Goal: Use online tool/utility

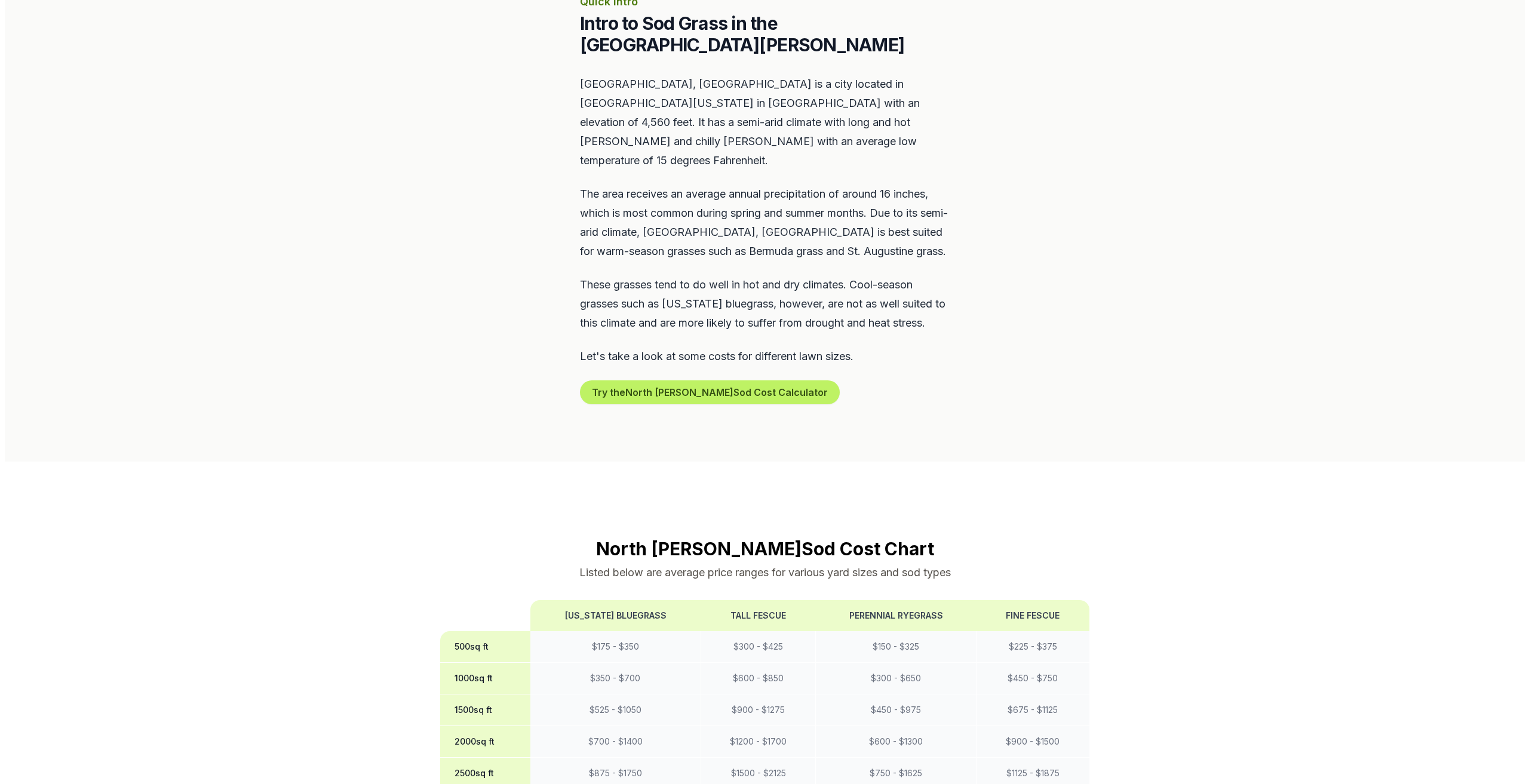
scroll to position [538, 0]
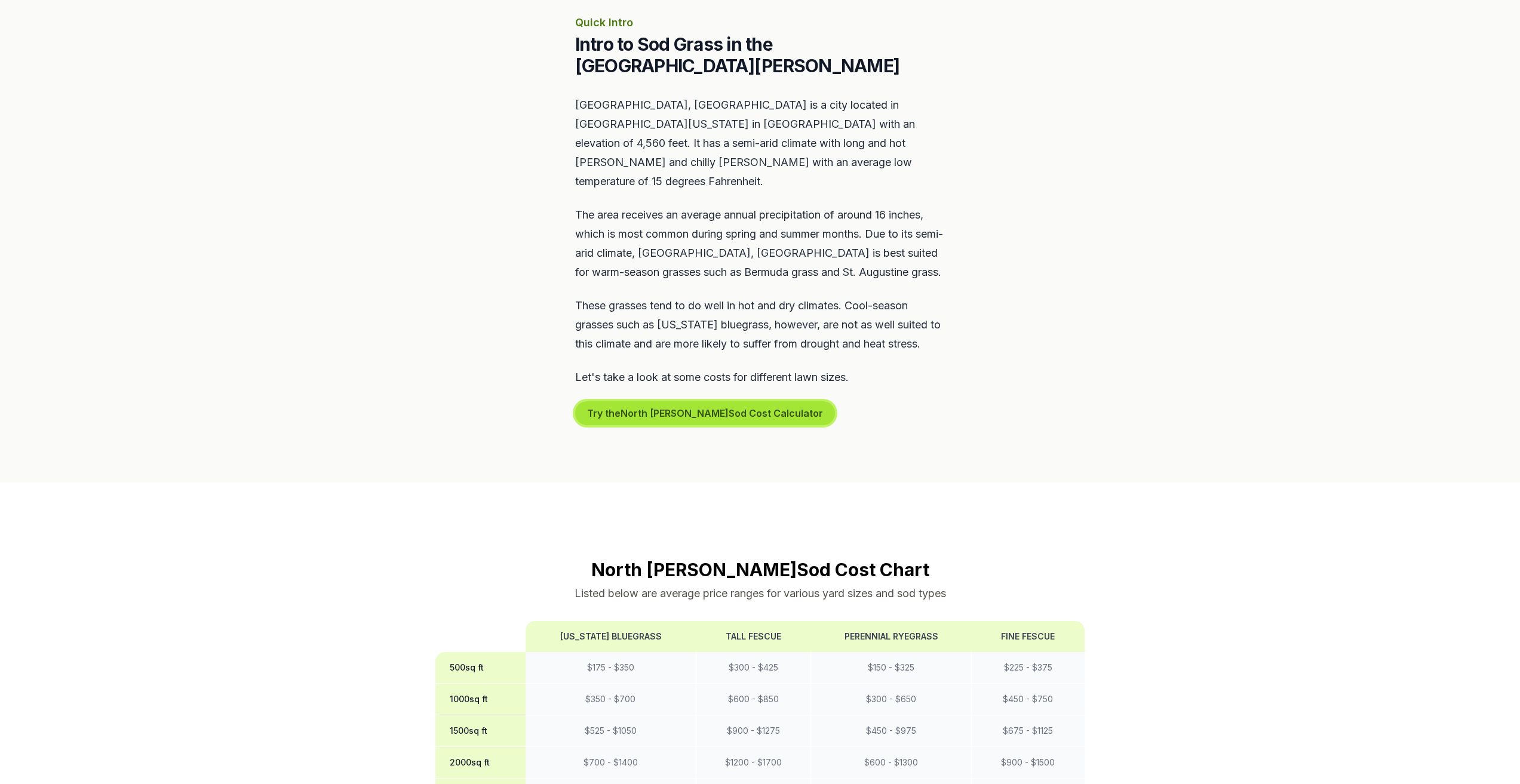
click at [679, 401] on button "Try the North [PERSON_NAME] Sod Cost Calculator" at bounding box center [705, 413] width 260 height 24
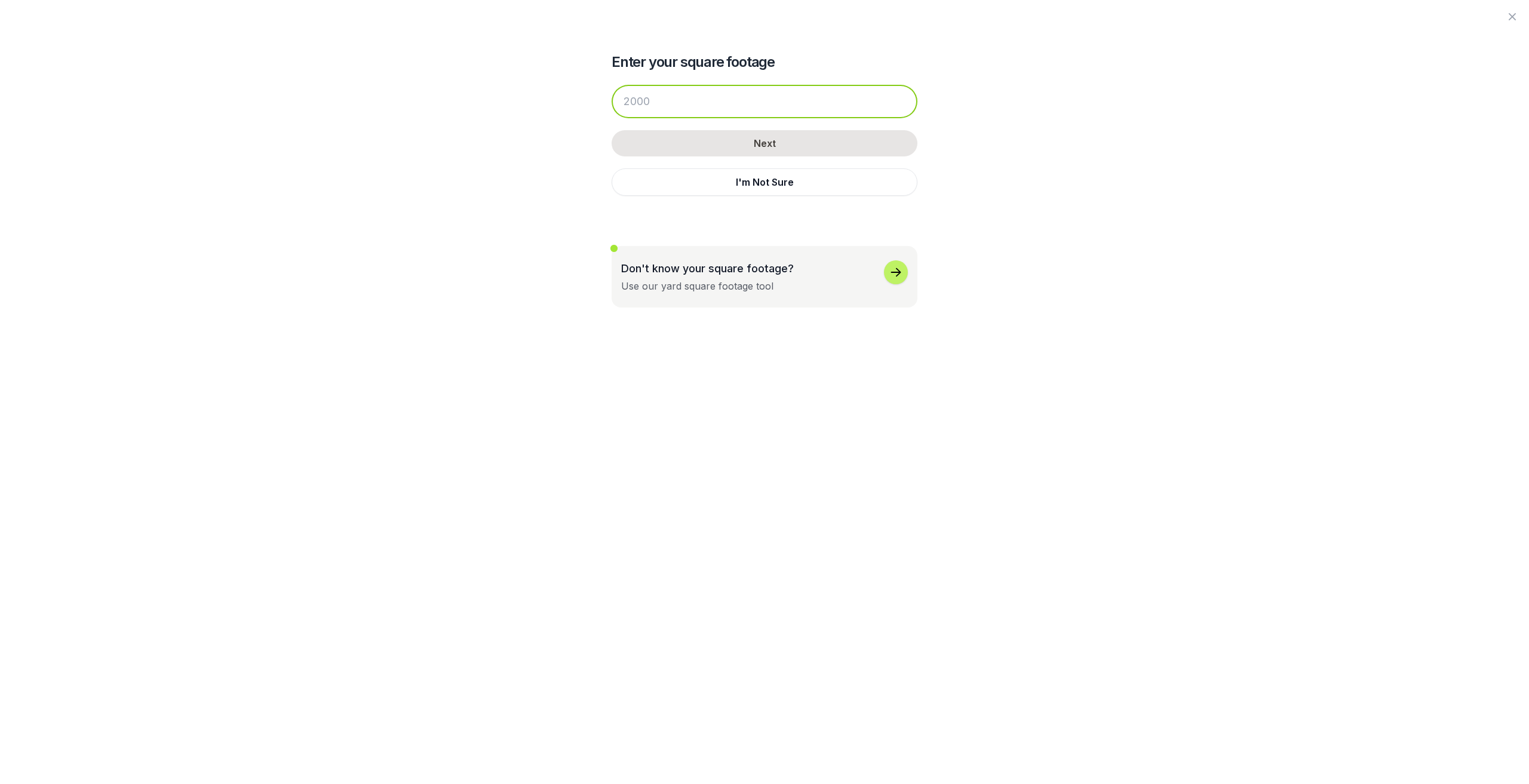
click at [692, 99] on input "number" at bounding box center [764, 102] width 306 height 33
type input "5000"
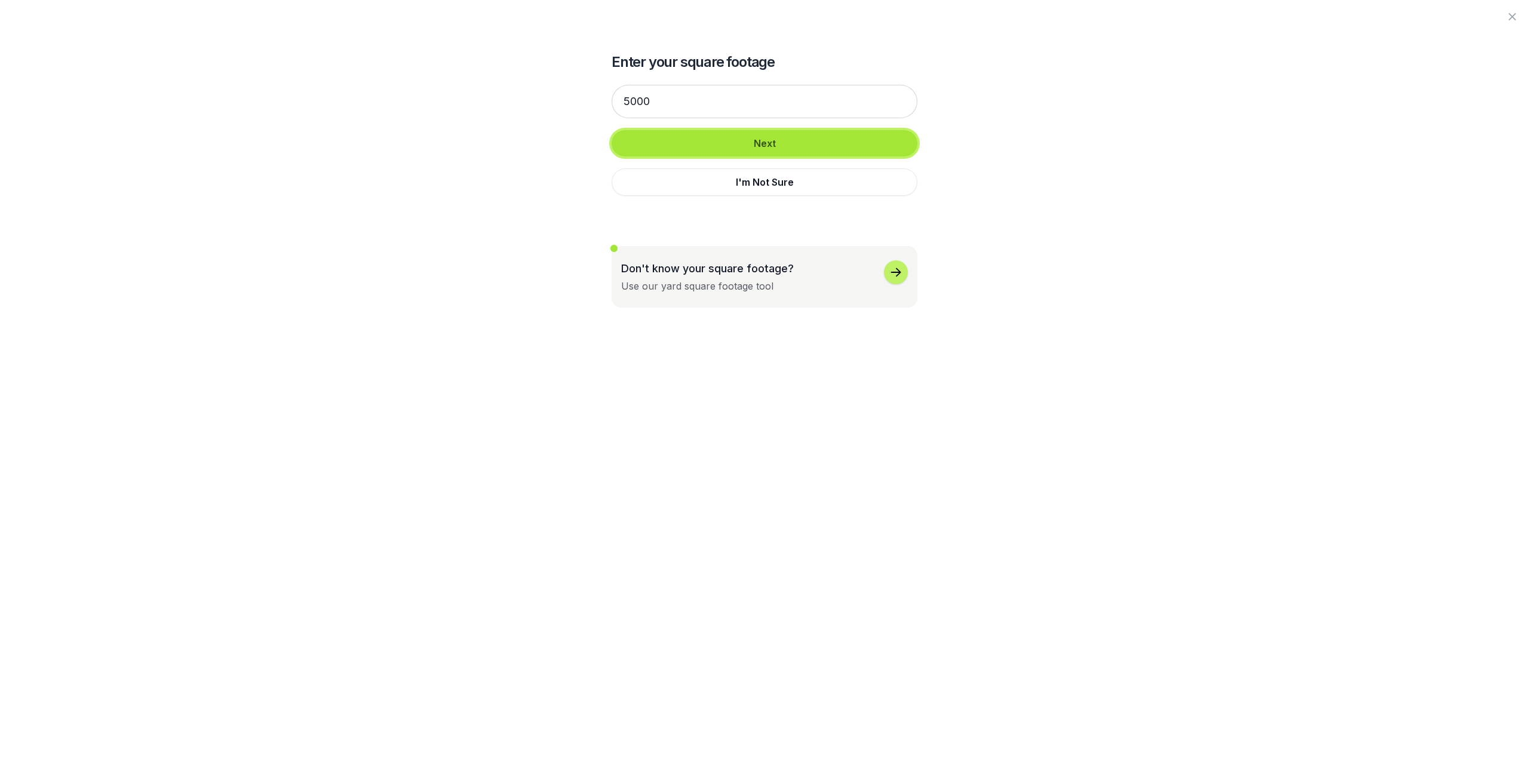
click at [880, 152] on button "Next" at bounding box center [764, 144] width 306 height 26
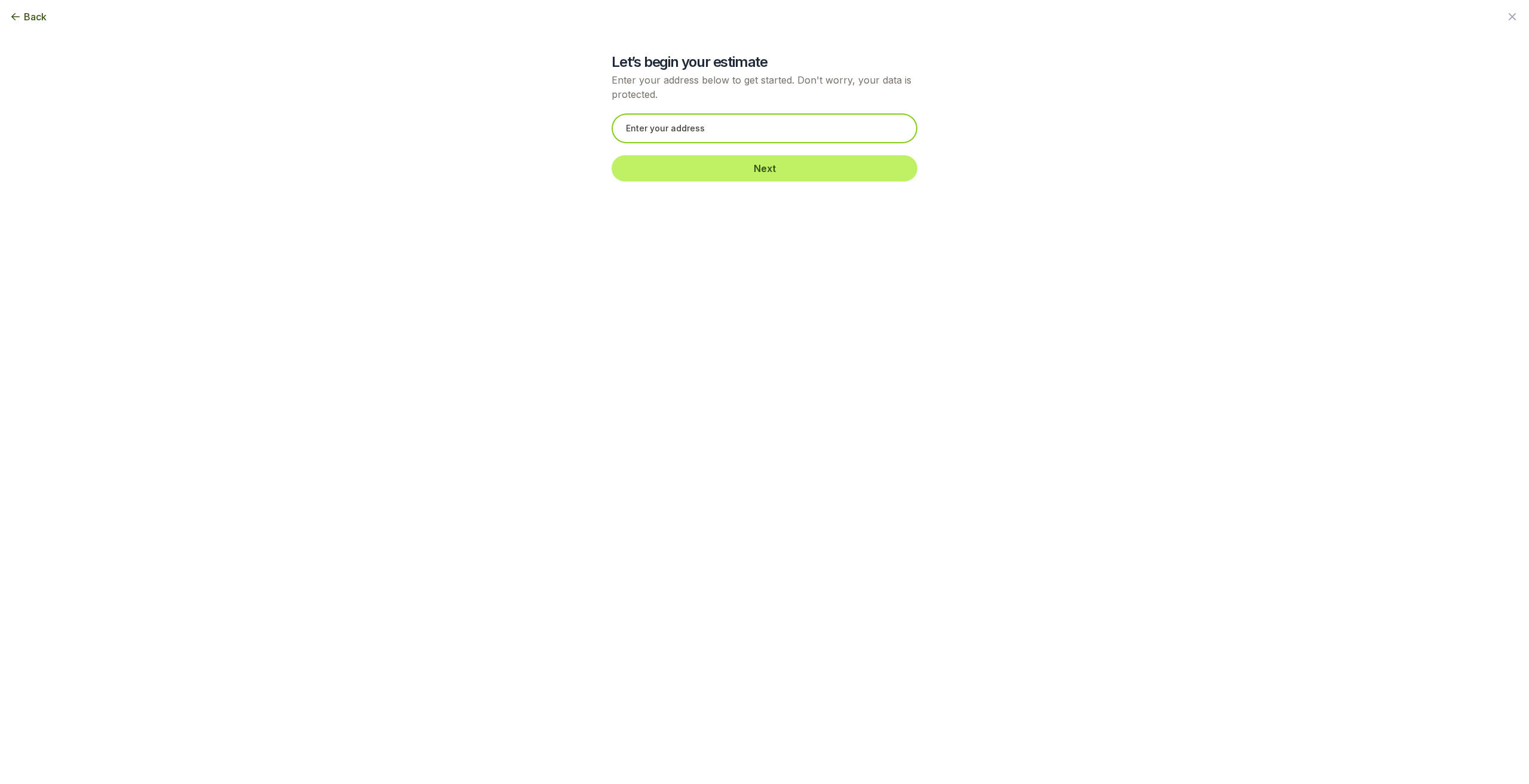
click at [818, 138] on input "text" at bounding box center [764, 129] width 306 height 30
click at [827, 138] on input "text" at bounding box center [764, 129] width 306 height 30
type input "[STREET_ADDRESS]"
click at [738, 169] on button "Next" at bounding box center [764, 169] width 306 height 26
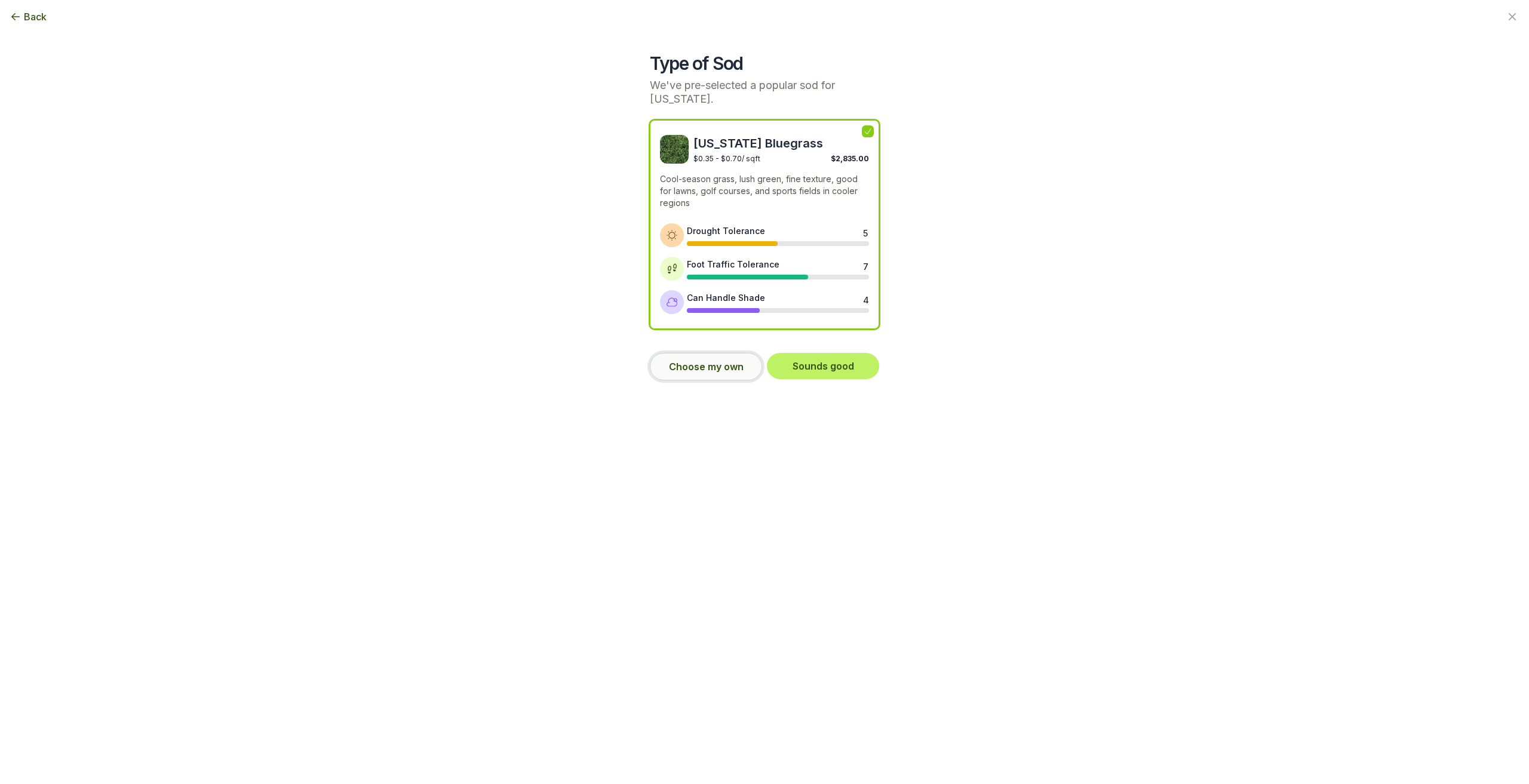
click at [736, 353] on button "Choose my own" at bounding box center [706, 367] width 112 height 28
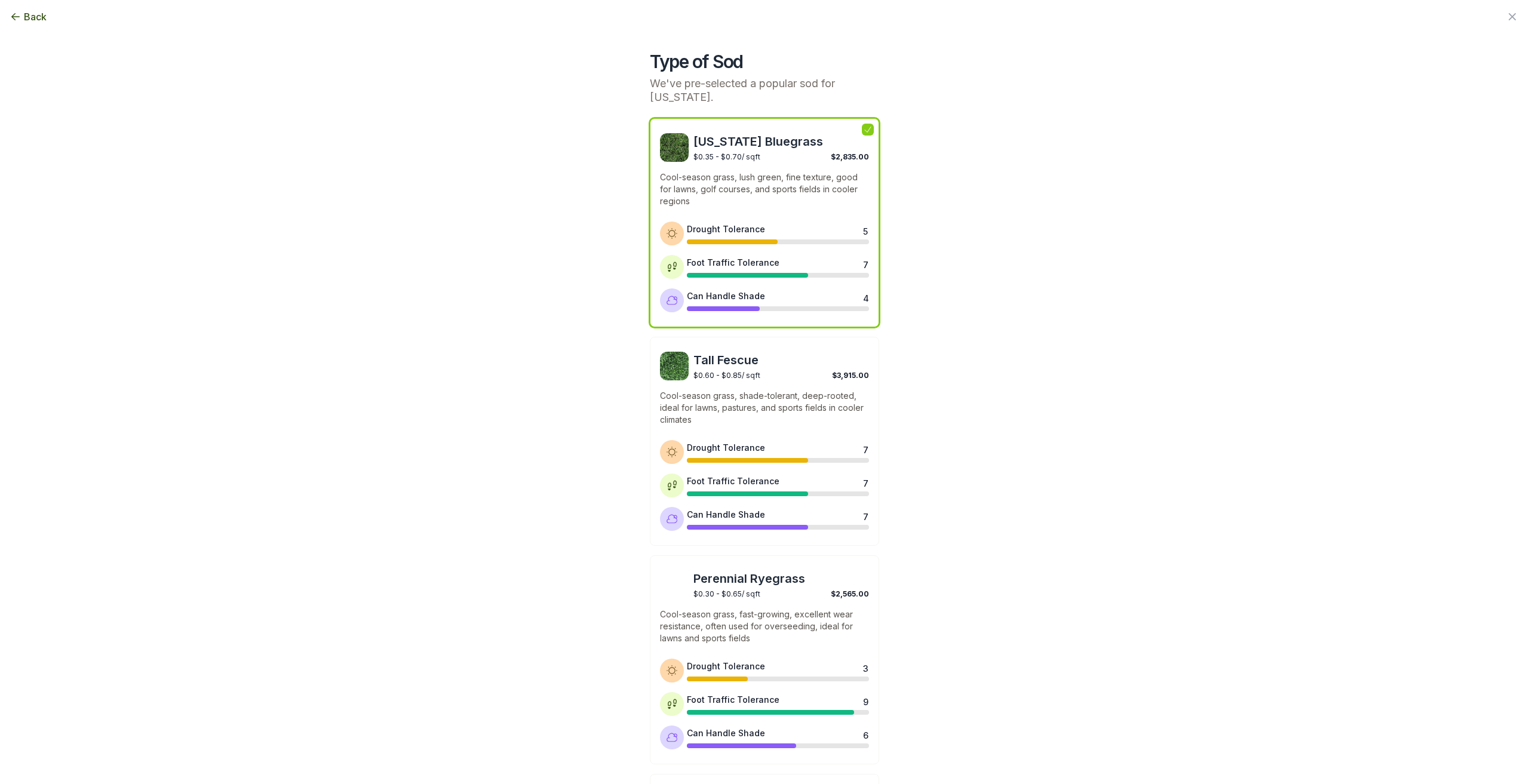
scroll to position [0, 0]
